Goal: Navigation & Orientation: Find specific page/section

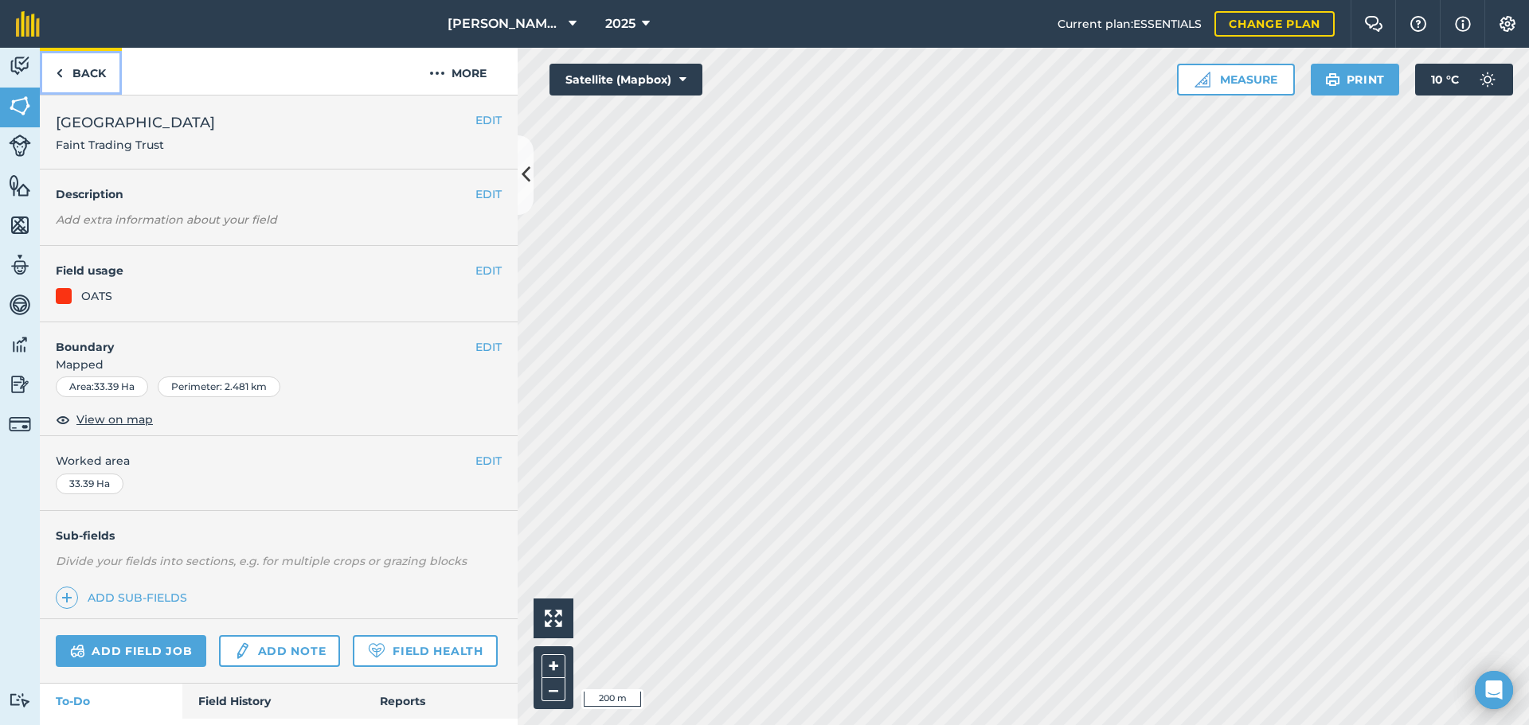
click at [95, 73] on link "Back" at bounding box center [81, 71] width 82 height 47
click at [74, 79] on link "Back" at bounding box center [81, 71] width 82 height 47
click at [86, 71] on link "Back" at bounding box center [81, 71] width 82 height 47
click at [79, 72] on link "Back" at bounding box center [81, 71] width 82 height 47
click at [57, 76] on img at bounding box center [59, 73] width 7 height 19
